Goal: Task Accomplishment & Management: Use online tool/utility

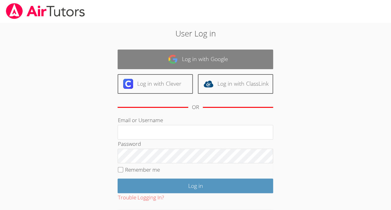
click at [211, 68] on link "Log in with Google" at bounding box center [196, 59] width 156 height 20
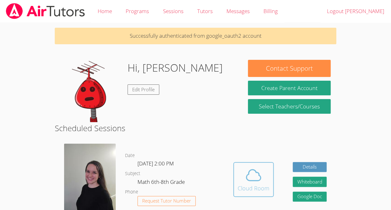
click at [250, 180] on icon at bounding box center [253, 174] width 14 height 11
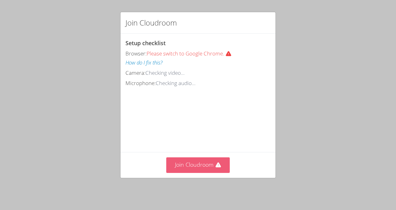
click at [204, 170] on button "Join Cloudroom" at bounding box center [198, 164] width 64 height 15
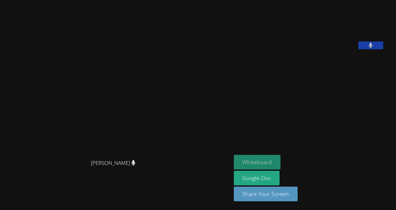
click at [275, 163] on button "Whiteboard" at bounding box center [257, 162] width 47 height 15
